Goal: Transaction & Acquisition: Register for event/course

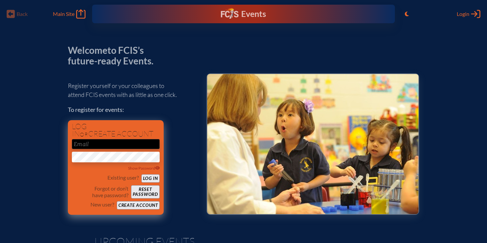
type input "[EMAIL_ADDRESS][DOMAIN_NAME]"
click at [149, 179] on button "Log in" at bounding box center [150, 179] width 18 height 8
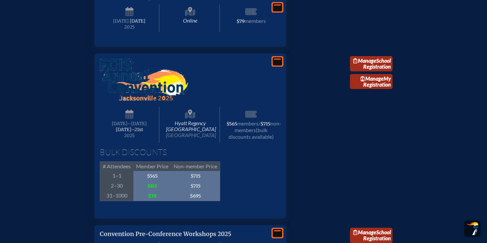
scroll to position [553, 0]
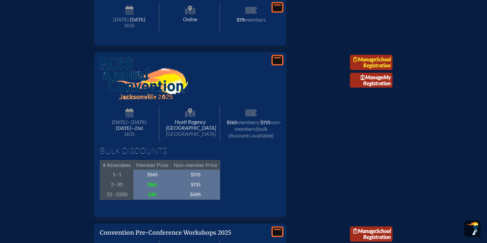
click at [379, 70] on link "Manage School Registration" at bounding box center [371, 62] width 43 height 15
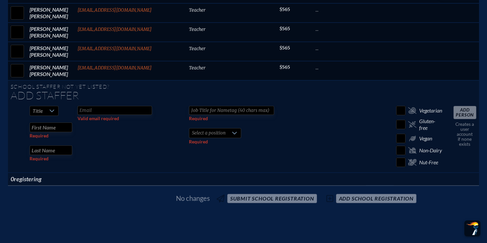
scroll to position [880, 0]
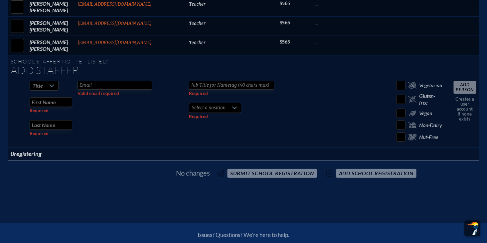
click at [61, 97] on input "text" at bounding box center [51, 102] width 43 height 10
type input "[PERSON_NAME]"
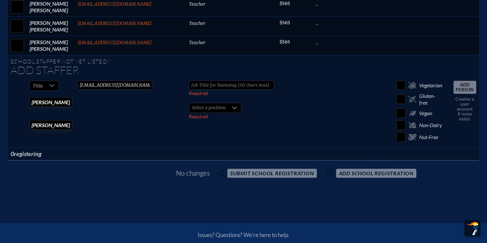
type input "[EMAIL_ADDRESS][DOMAIN_NAME]"
type input "Teacher"
click at [196, 104] on div "Select a position" at bounding box center [215, 108] width 52 height 10
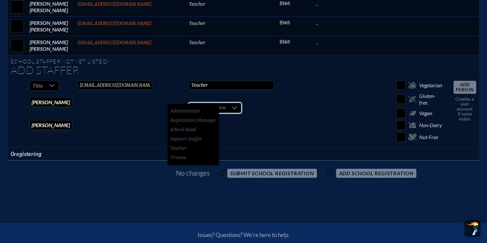
click at [197, 103] on span "Select a position" at bounding box center [208, 107] width 39 height 9
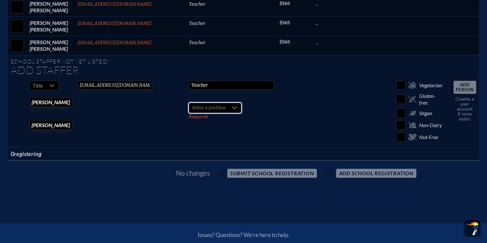
click at [197, 103] on span "Select a position" at bounding box center [208, 107] width 39 height 9
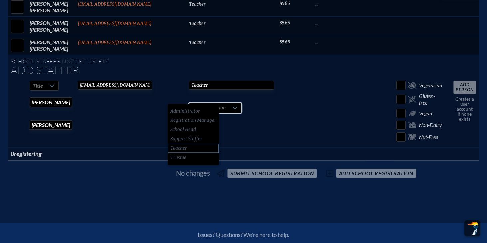
click at [179, 148] on span "Teacher" at bounding box center [178, 148] width 17 height 7
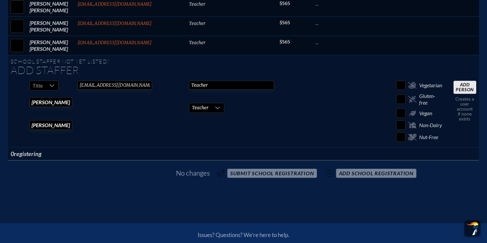
click at [281, 166] on span "No changes submit School Registration add School Registration" at bounding box center [243, 173] width 351 height 15
click at [453, 81] on input "Add Person" at bounding box center [464, 87] width 23 height 13
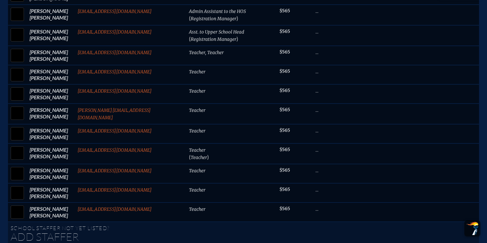
scroll to position [739, 0]
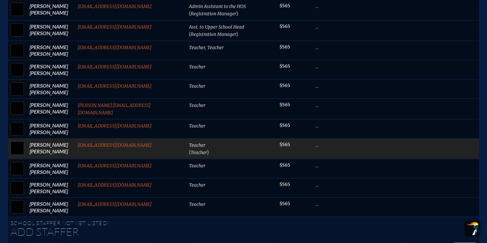
click at [26, 140] on input "checkbox" at bounding box center [17, 148] width 17 height 17
checkbox input "true"
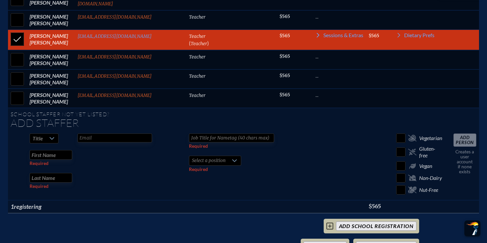
scroll to position [852, 0]
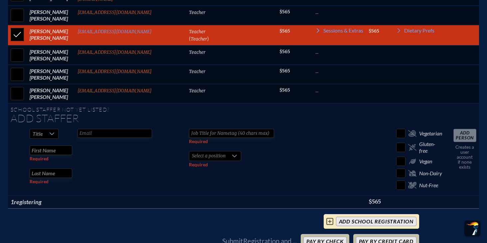
click at [359, 217] on input "add School Registration" at bounding box center [376, 221] width 80 height 9
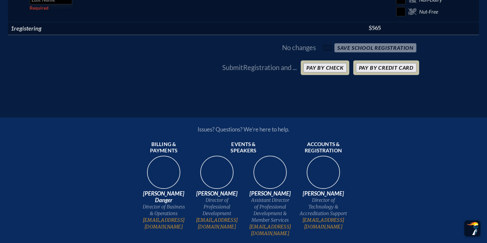
scroll to position [1021, 0]
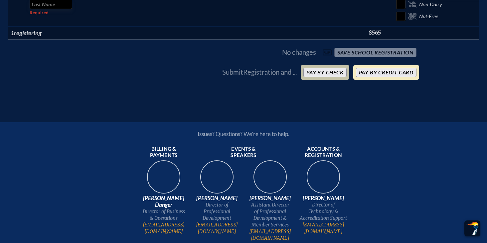
click at [375, 68] on button "Pay by Credit Card" at bounding box center [386, 72] width 60 height 9
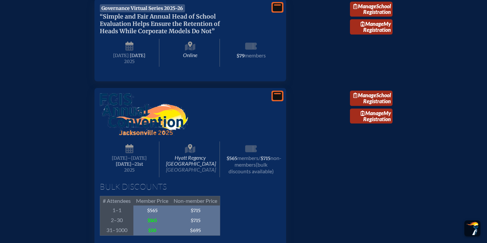
scroll to position [520, 0]
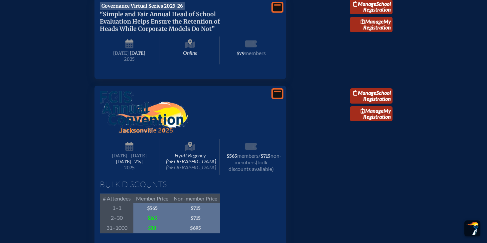
click at [191, 168] on span "Hyatt Regency Jacksonville Riverfront Jacksonville" at bounding box center [191, 157] width 60 height 36
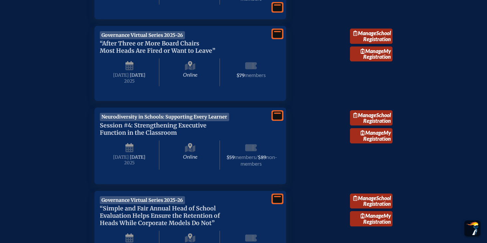
scroll to position [328, 0]
